Goal: Task Accomplishment & Management: Complete application form

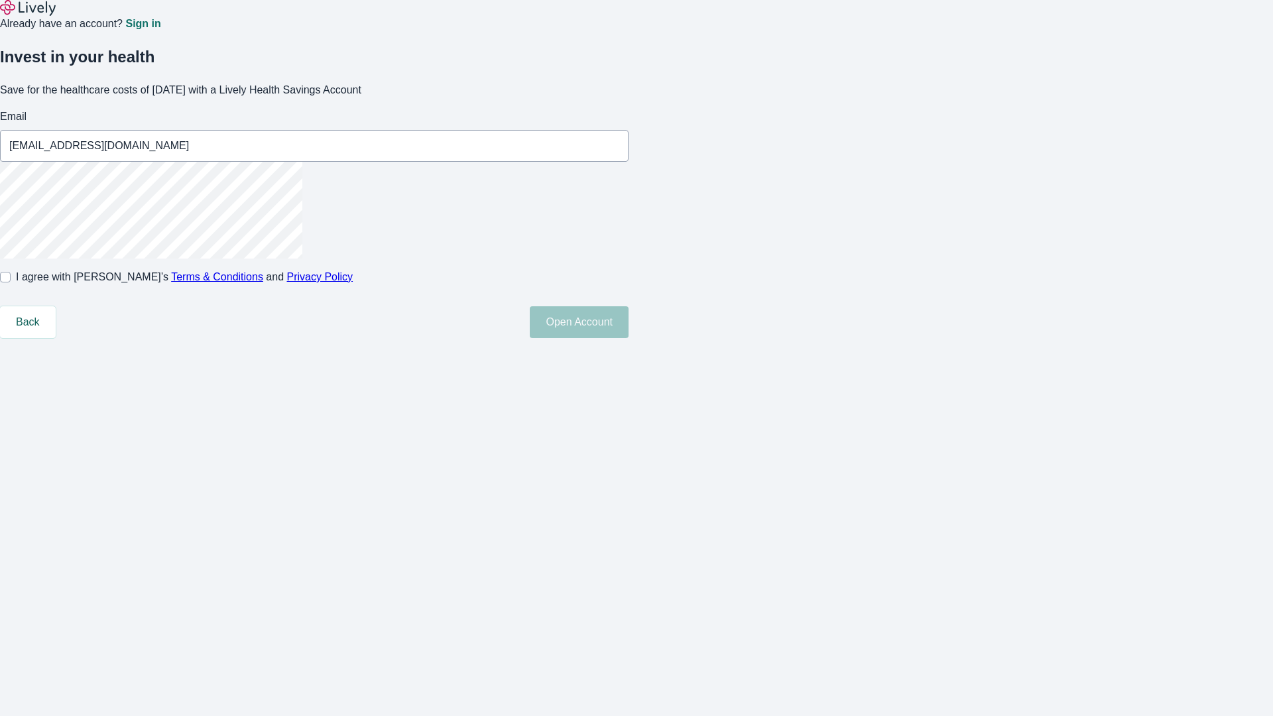
click at [11, 282] on input "I agree with Lively’s Terms & Conditions and Privacy Policy" at bounding box center [5, 277] width 11 height 11
checkbox input "true"
click at [628, 338] on button "Open Account" at bounding box center [579, 322] width 99 height 32
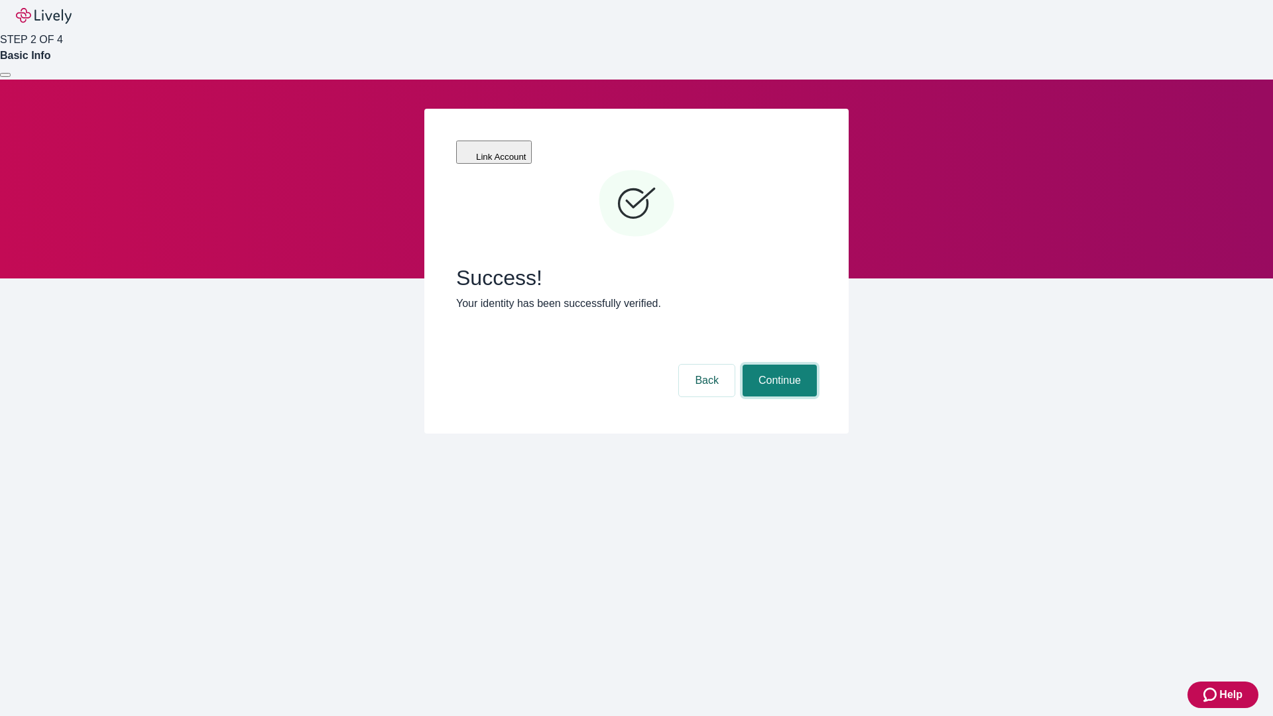
click at [778, 365] on button "Continue" at bounding box center [779, 381] width 74 height 32
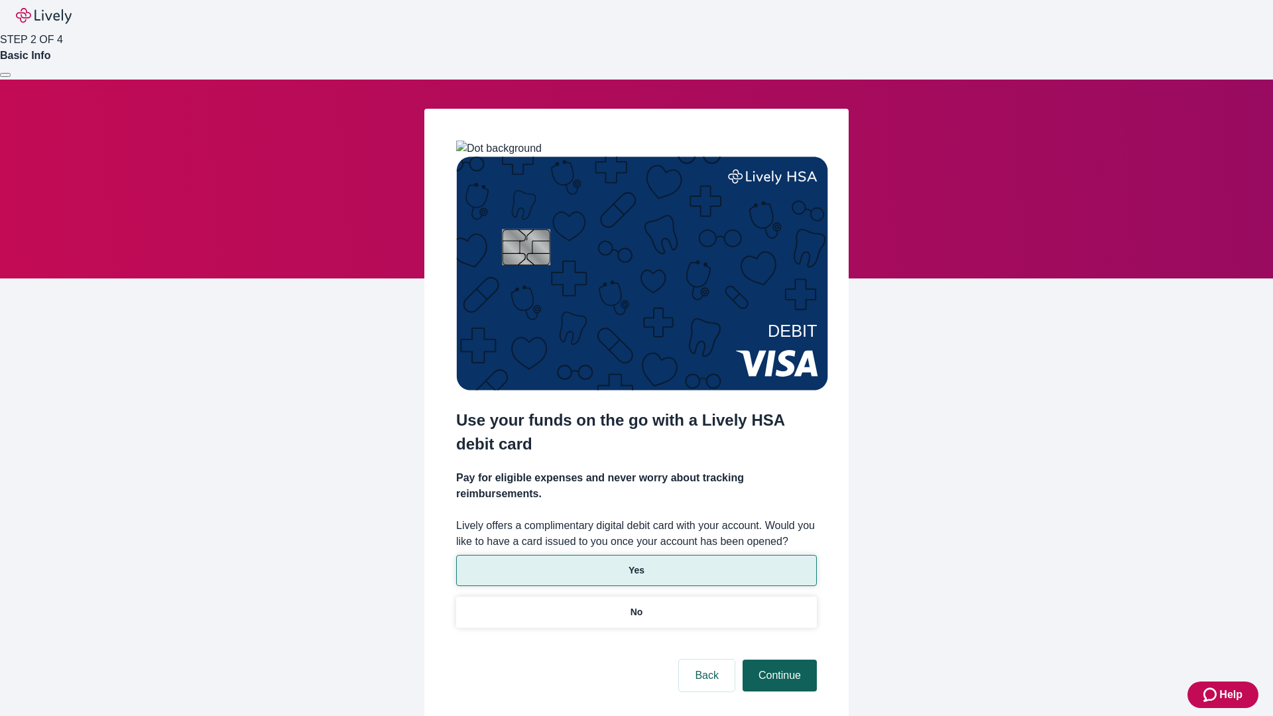
click at [636, 563] on p "Yes" at bounding box center [636, 570] width 16 height 14
click at [778, 660] on button "Continue" at bounding box center [779, 676] width 74 height 32
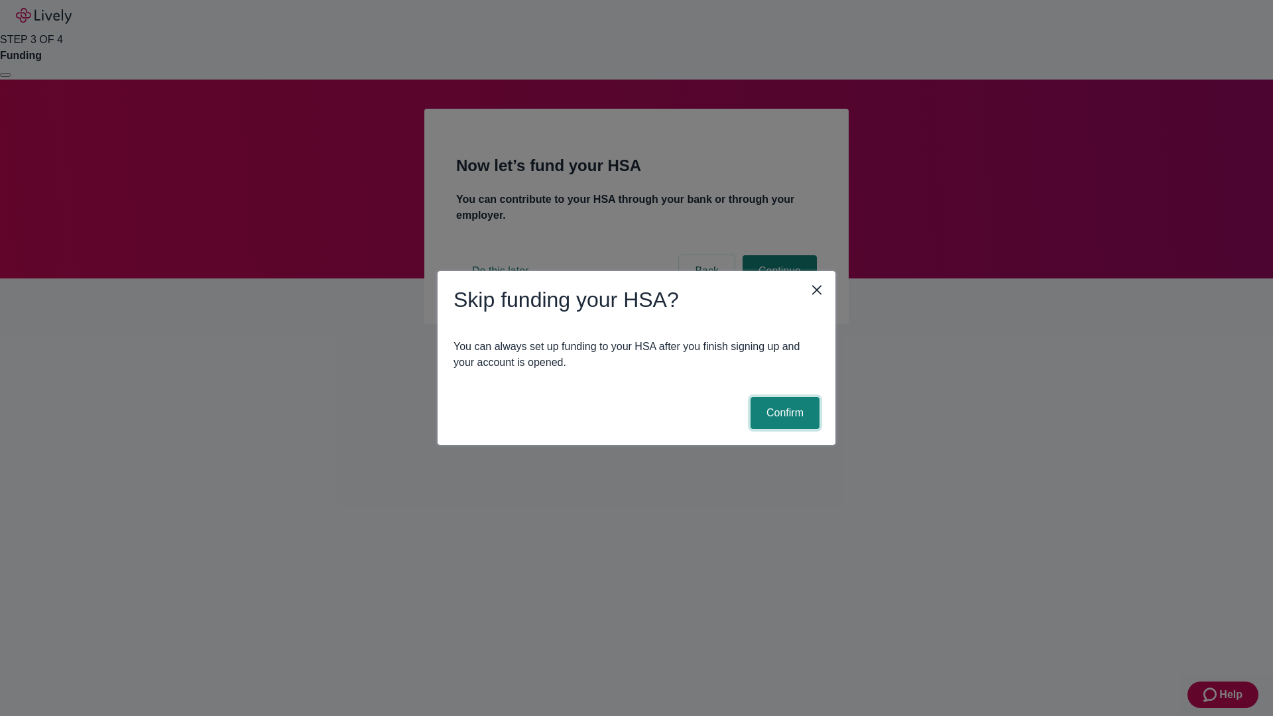
click at [783, 413] on button "Confirm" at bounding box center [784, 413] width 69 height 32
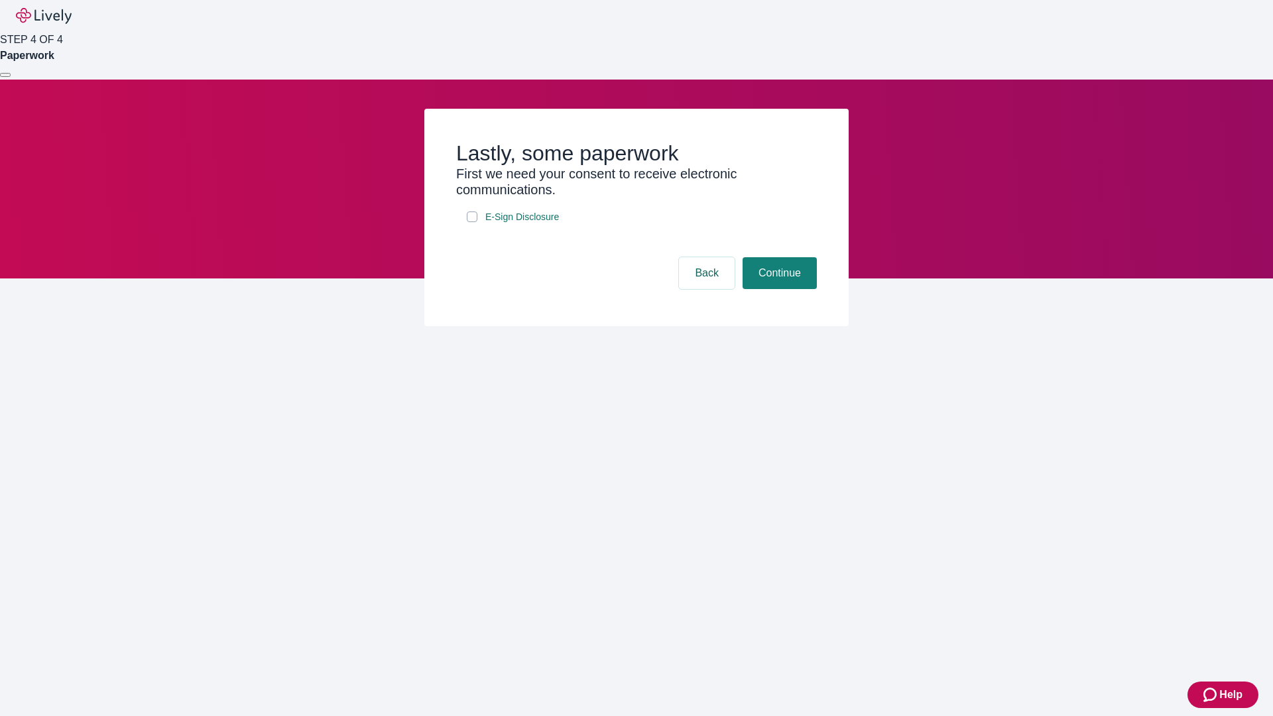
click at [472, 222] on input "E-Sign Disclosure" at bounding box center [472, 216] width 11 height 11
checkbox input "true"
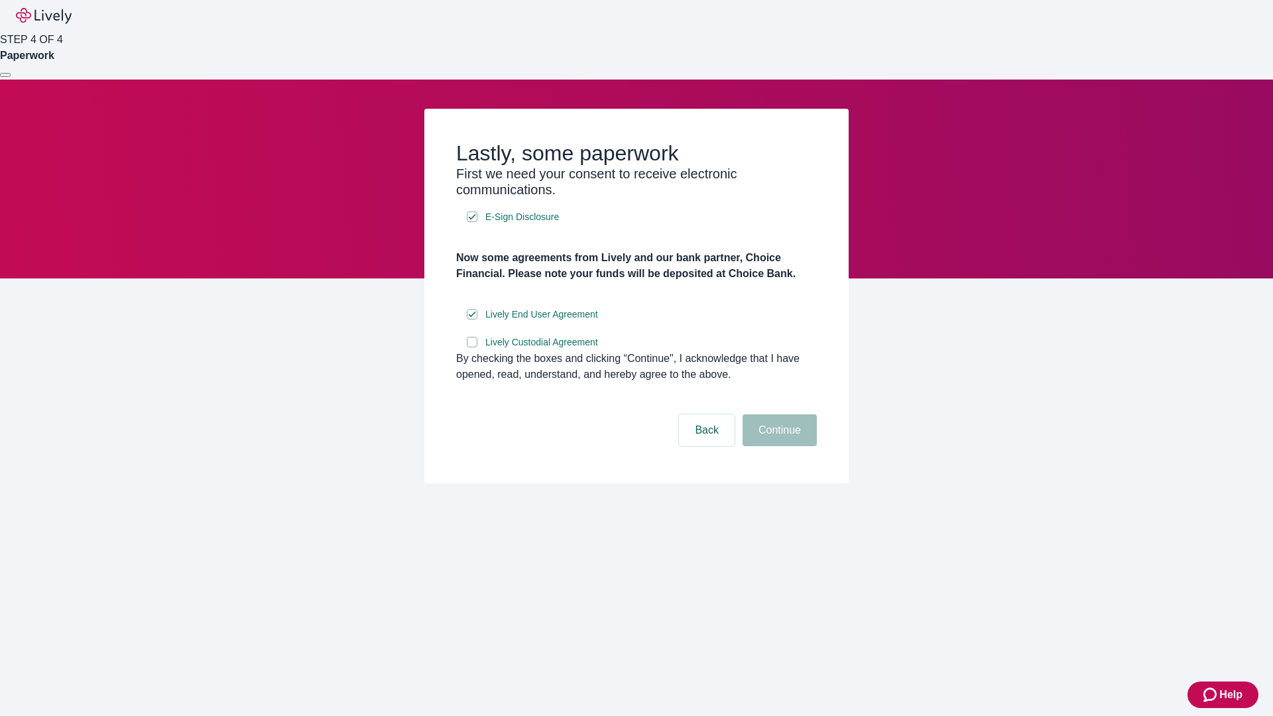
click at [472, 347] on input "Lively Custodial Agreement" at bounding box center [472, 342] width 11 height 11
checkbox input "true"
click at [778, 446] on button "Continue" at bounding box center [779, 430] width 74 height 32
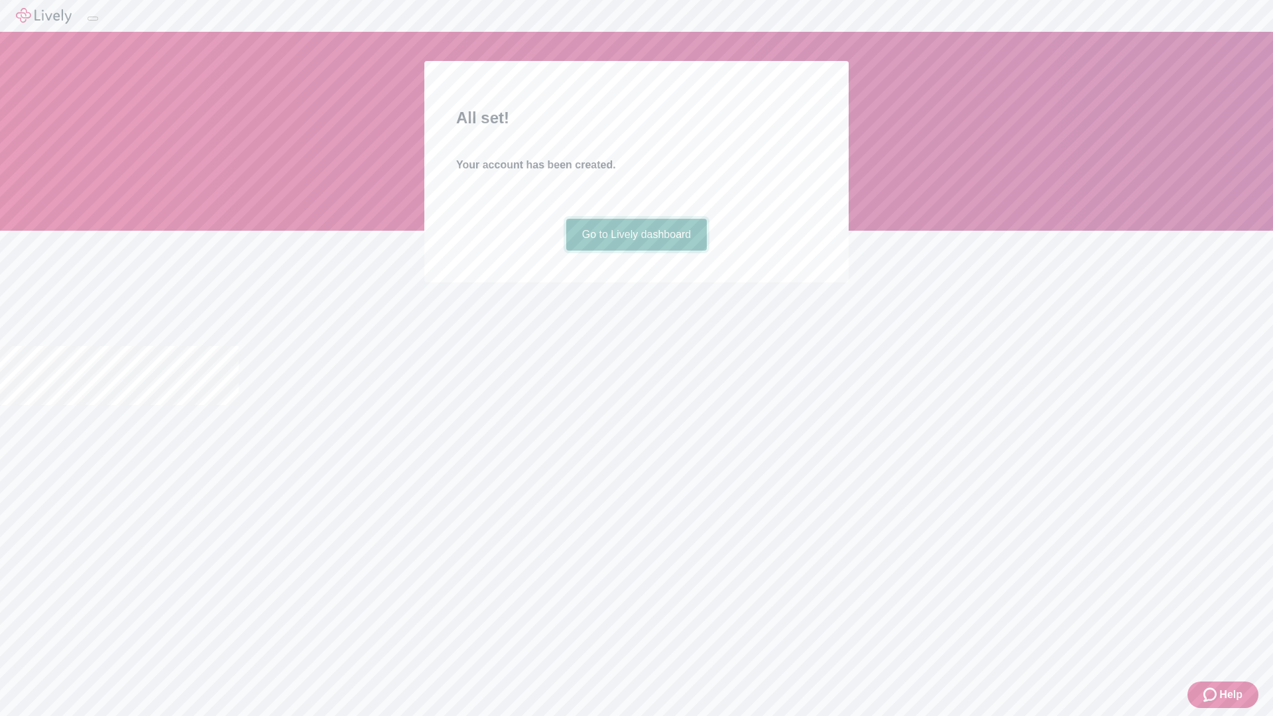
click at [636, 251] on link "Go to Lively dashboard" at bounding box center [636, 235] width 141 height 32
